Goal: Navigation & Orientation: Find specific page/section

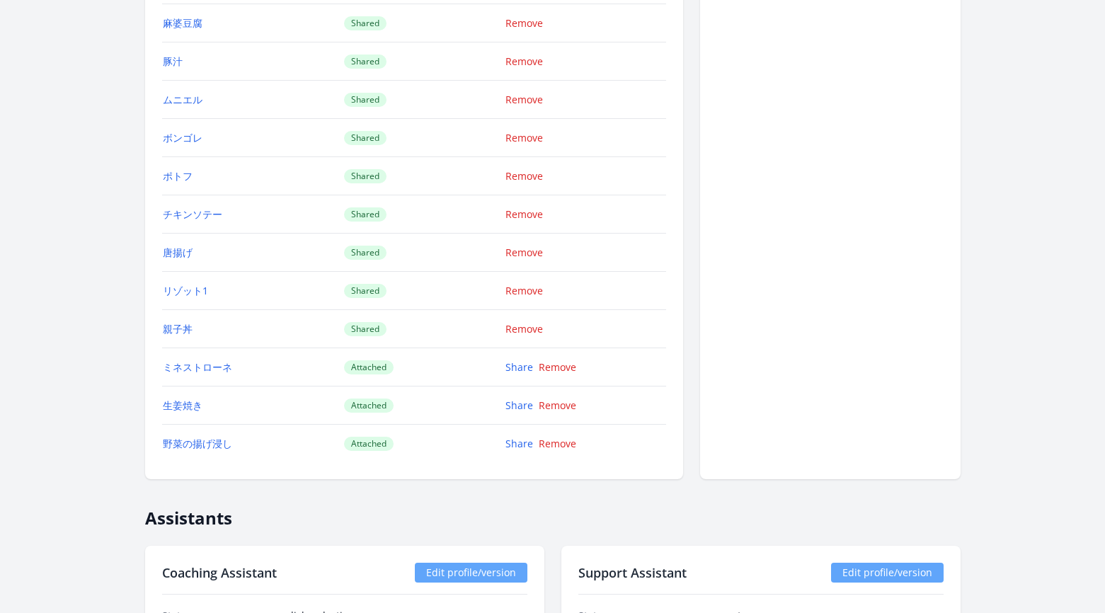
scroll to position [2265, 0]
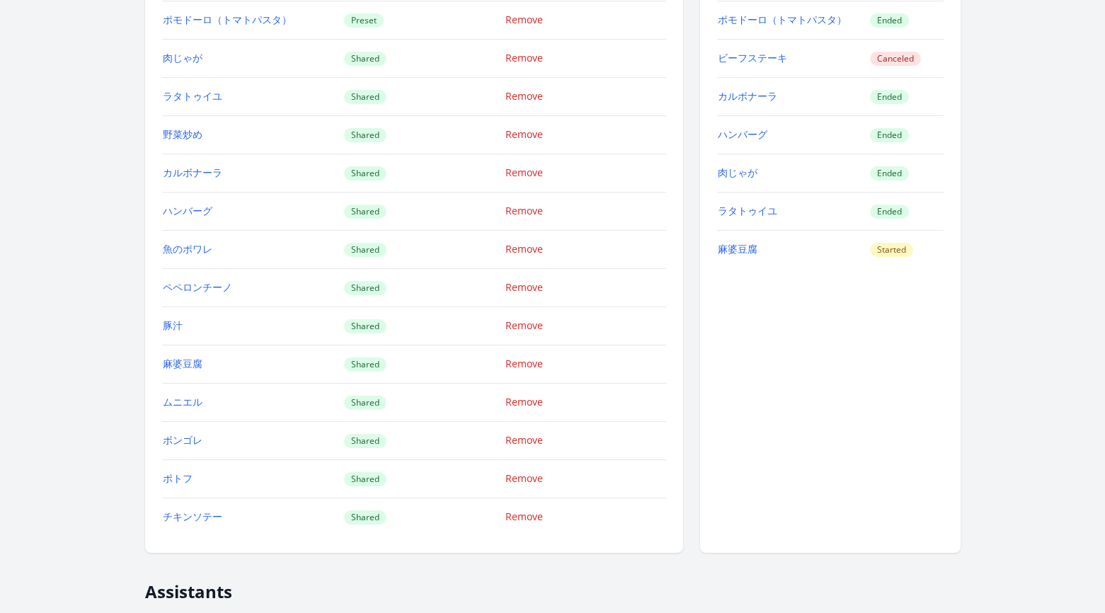
scroll to position [1638, 0]
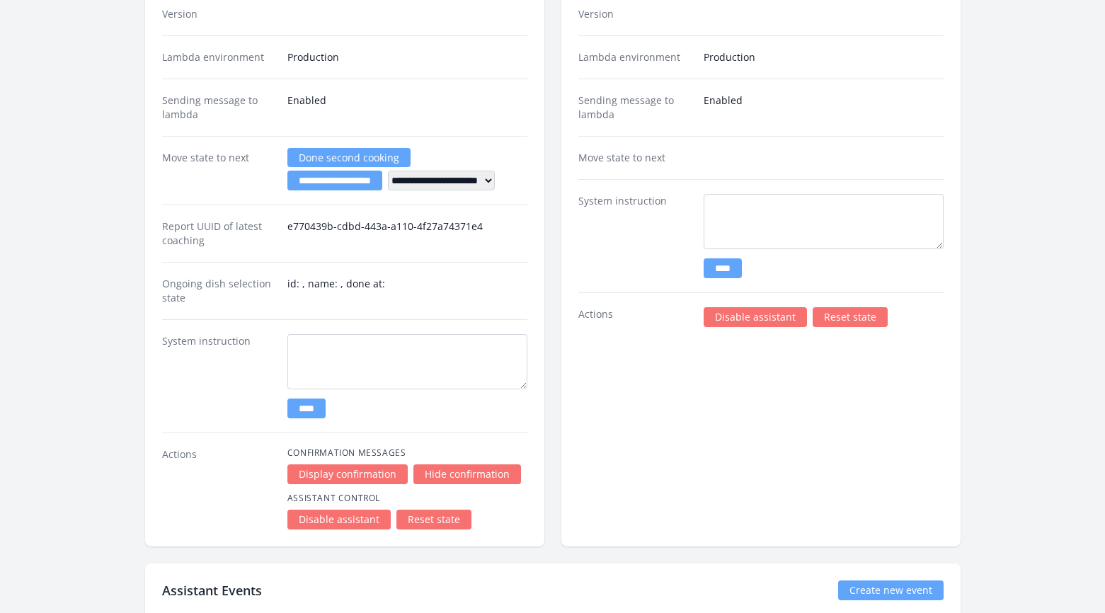
scroll to position [2998, 0]
